Goal: Transaction & Acquisition: Purchase product/service

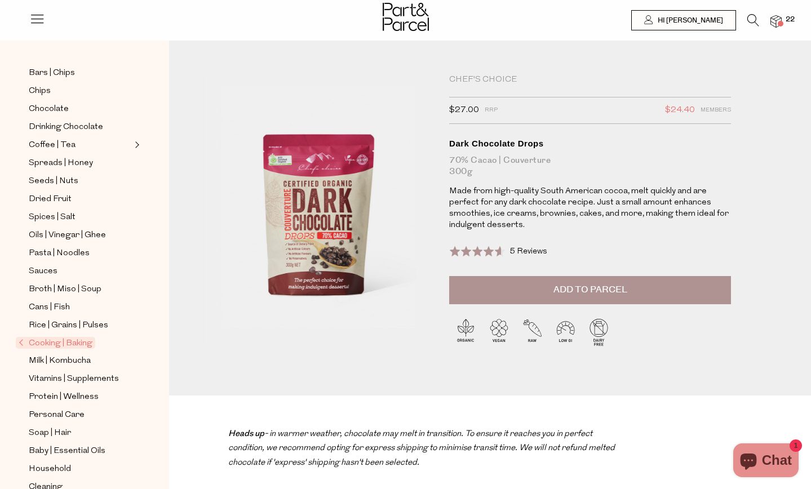
scroll to position [232, 0]
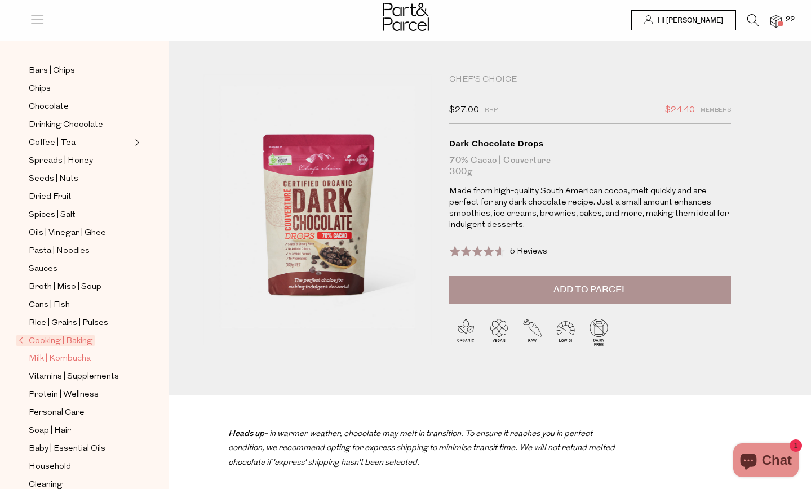
click at [64, 360] on span "Milk | Kombucha" at bounding box center [60, 359] width 62 height 14
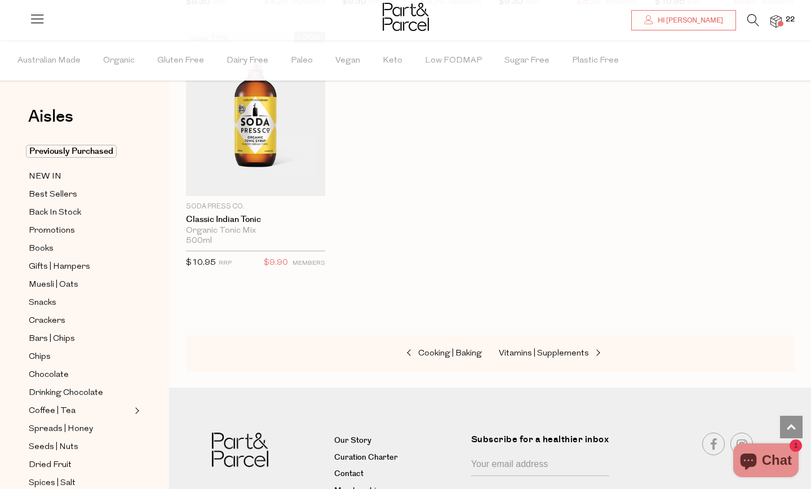
scroll to position [2252, 0]
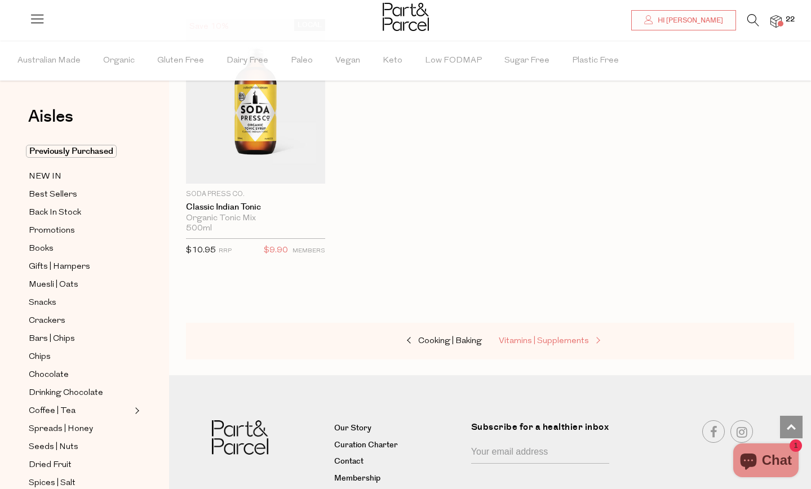
click at [545, 341] on span "Vitamins | Supplements" at bounding box center [544, 341] width 90 height 8
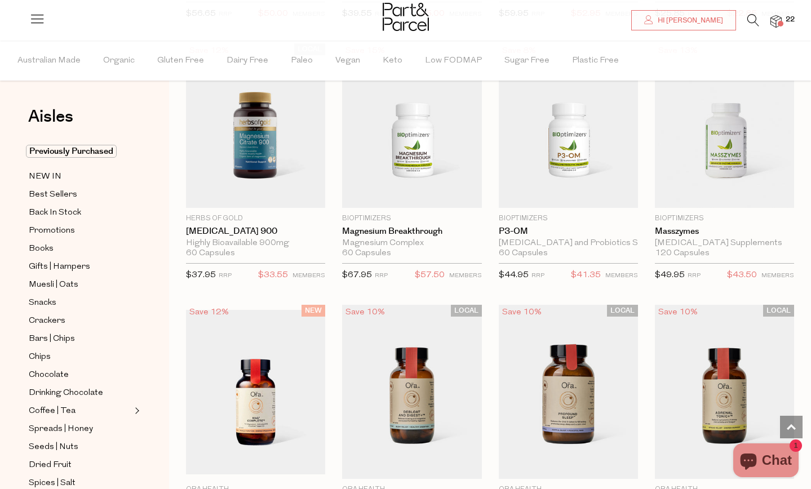
scroll to position [1675, 0]
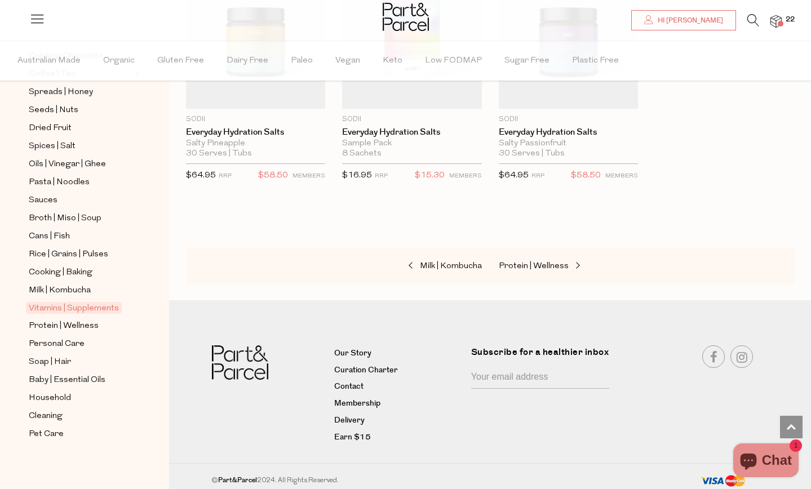
scroll to position [338, 0]
click at [70, 340] on span "Personal Care" at bounding box center [57, 343] width 56 height 14
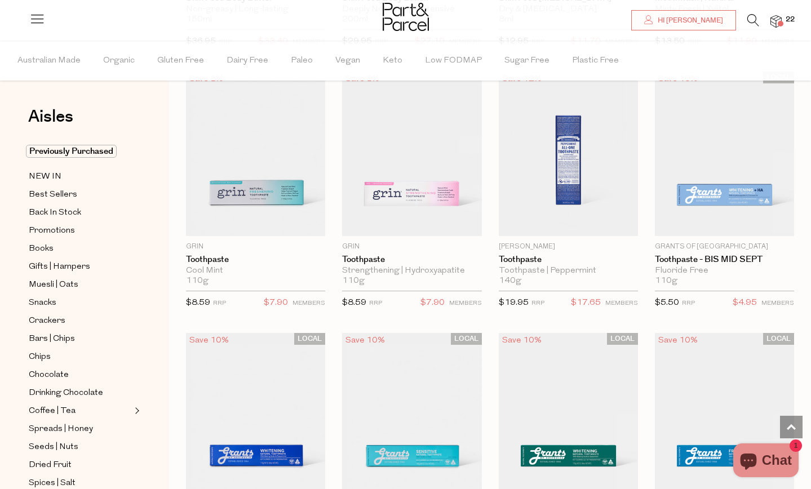
scroll to position [1288, 0]
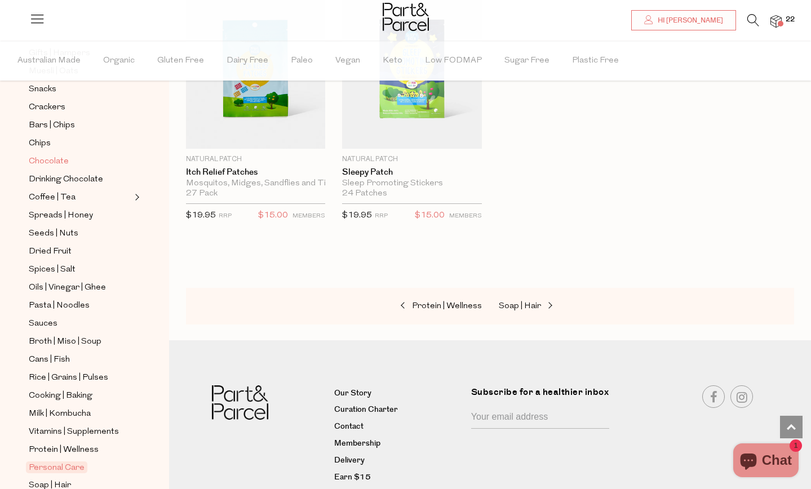
scroll to position [338, 0]
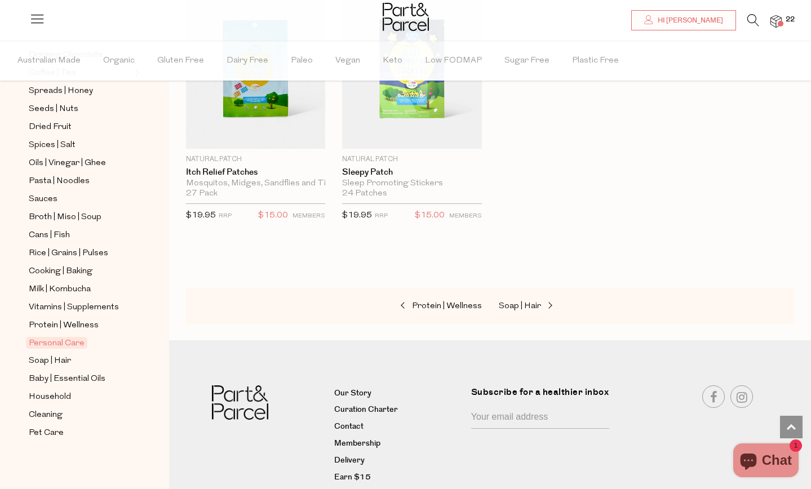
click at [780, 19] on img at bounding box center [775, 21] width 11 height 13
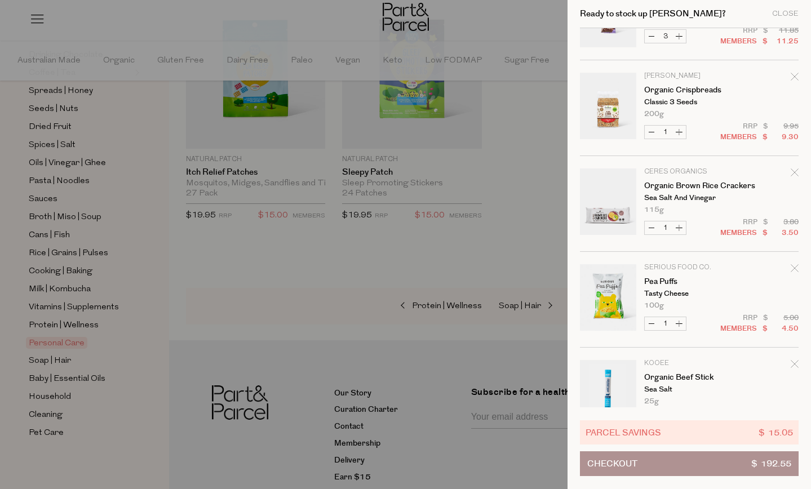
scroll to position [1057, 0]
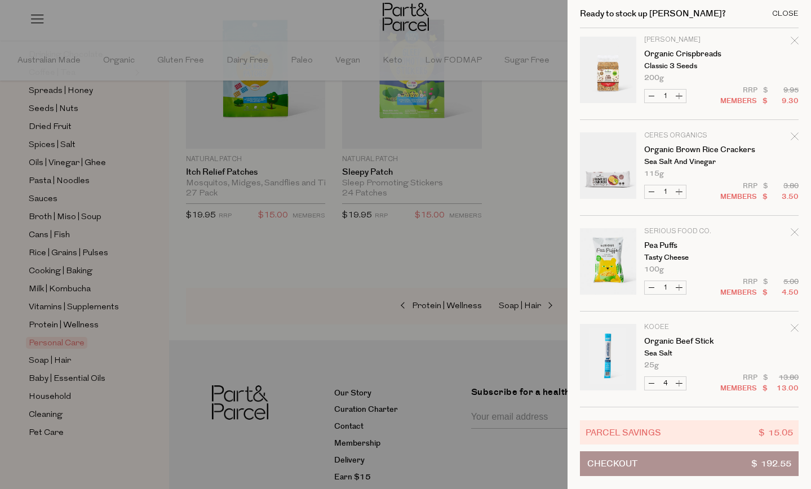
click at [788, 15] on div "Close" at bounding box center [785, 13] width 26 height 7
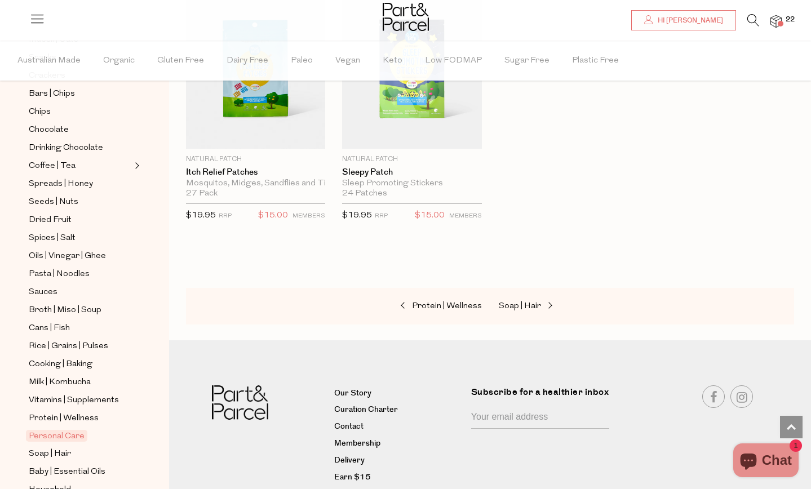
scroll to position [236, 0]
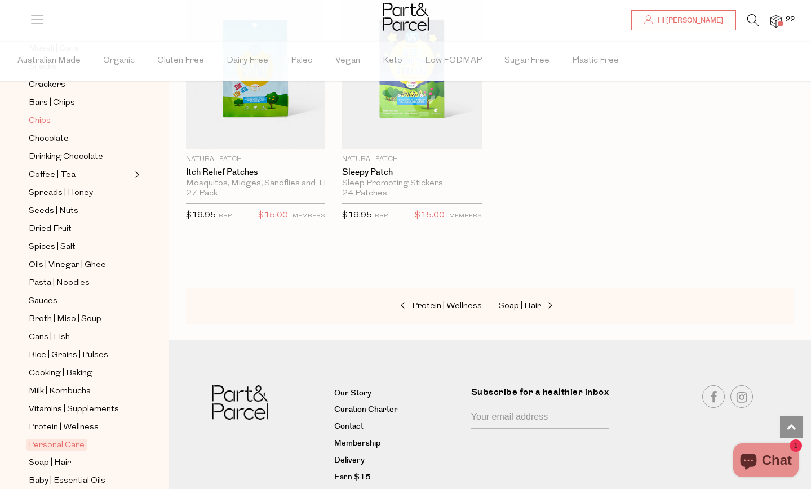
click at [41, 120] on span "Chips" at bounding box center [40, 121] width 22 height 14
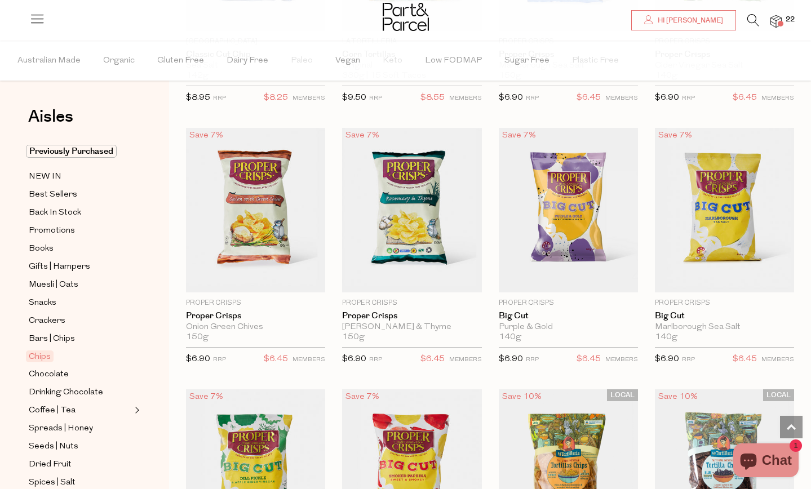
scroll to position [539, 0]
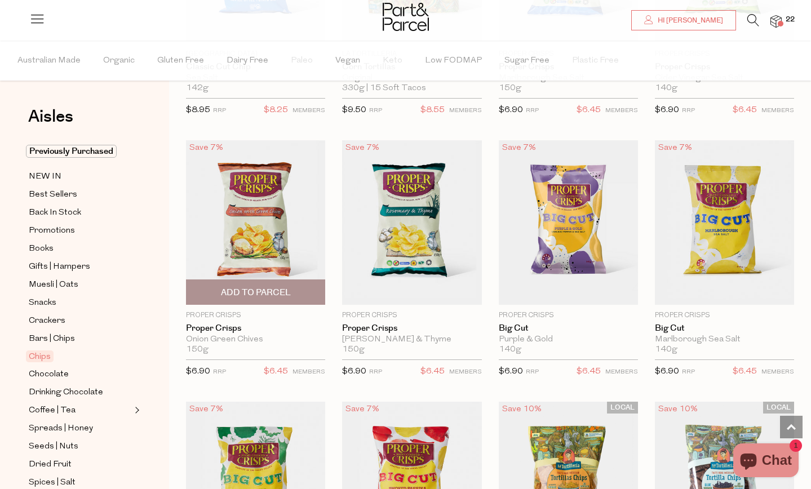
click at [264, 227] on img at bounding box center [255, 222] width 139 height 164
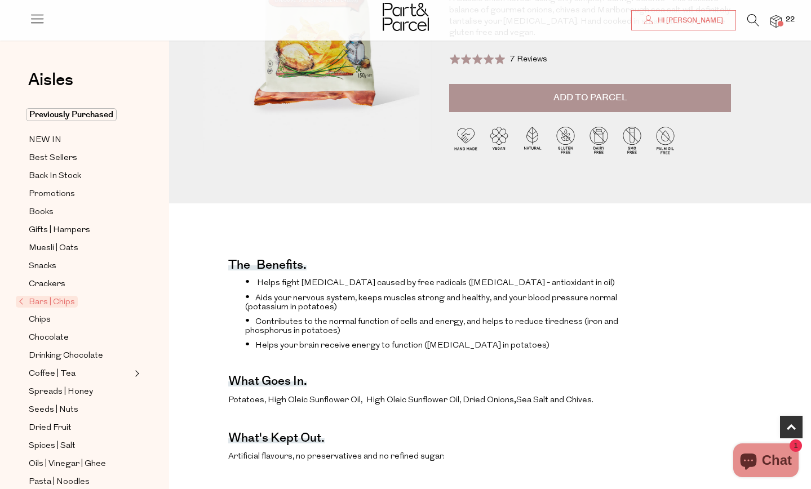
scroll to position [190, 0]
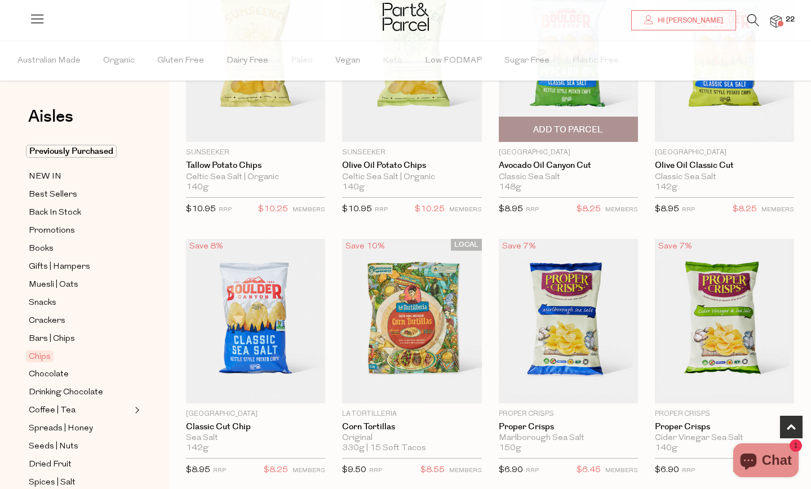
scroll to position [181, 0]
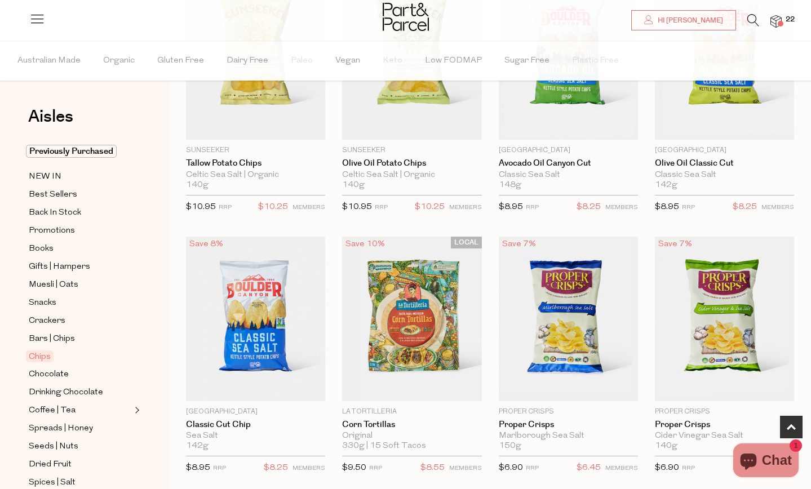
click at [781, 21] on span at bounding box center [780, 24] width 6 height 6
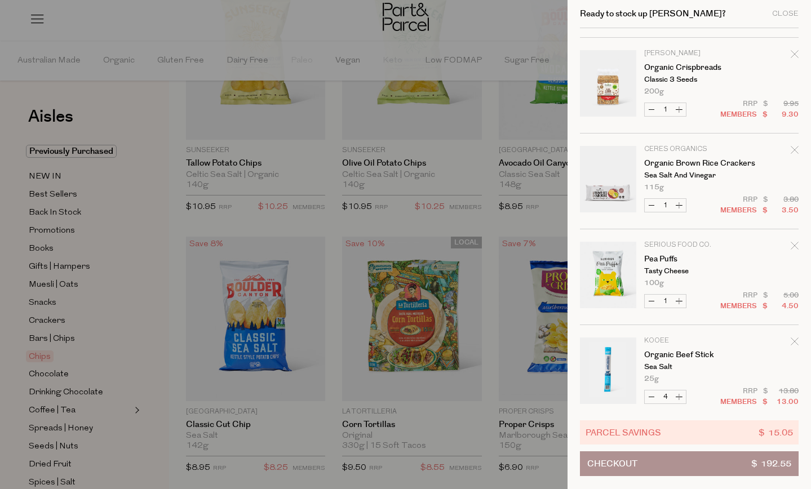
scroll to position [1057, 0]
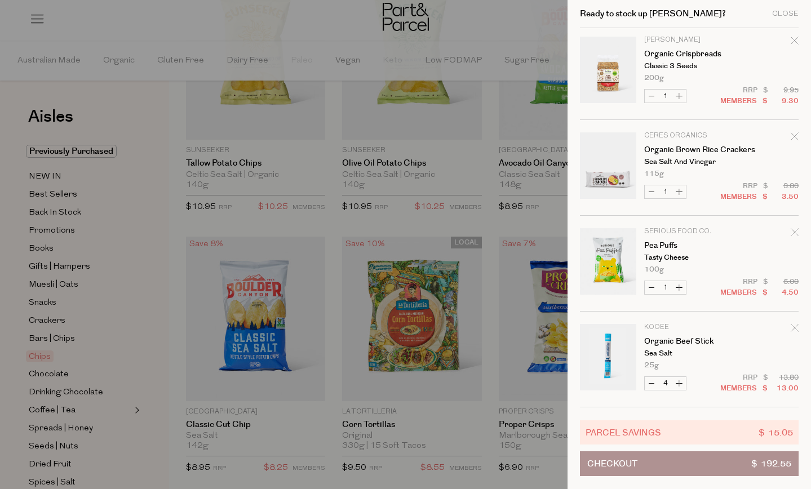
click at [674, 462] on button "Checkout $ 192.55" at bounding box center [689, 463] width 219 height 25
